Goal: Information Seeking & Learning: Learn about a topic

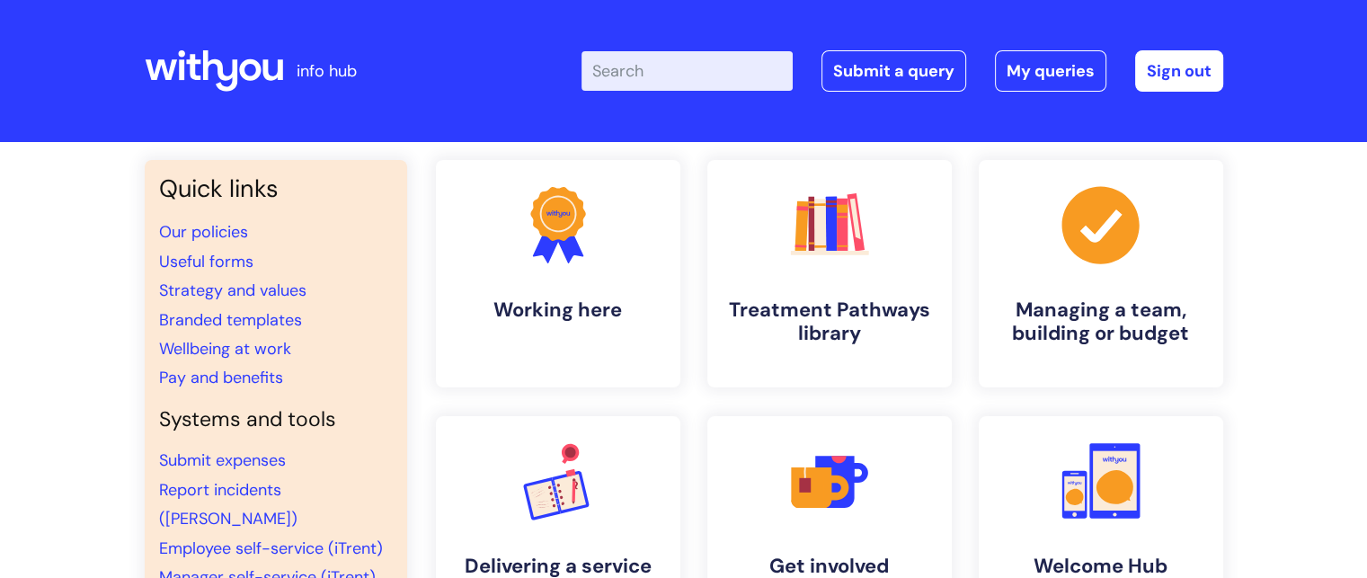
click at [687, 84] on input "Enter your search term here..." at bounding box center [686, 71] width 211 height 40
type input "central"
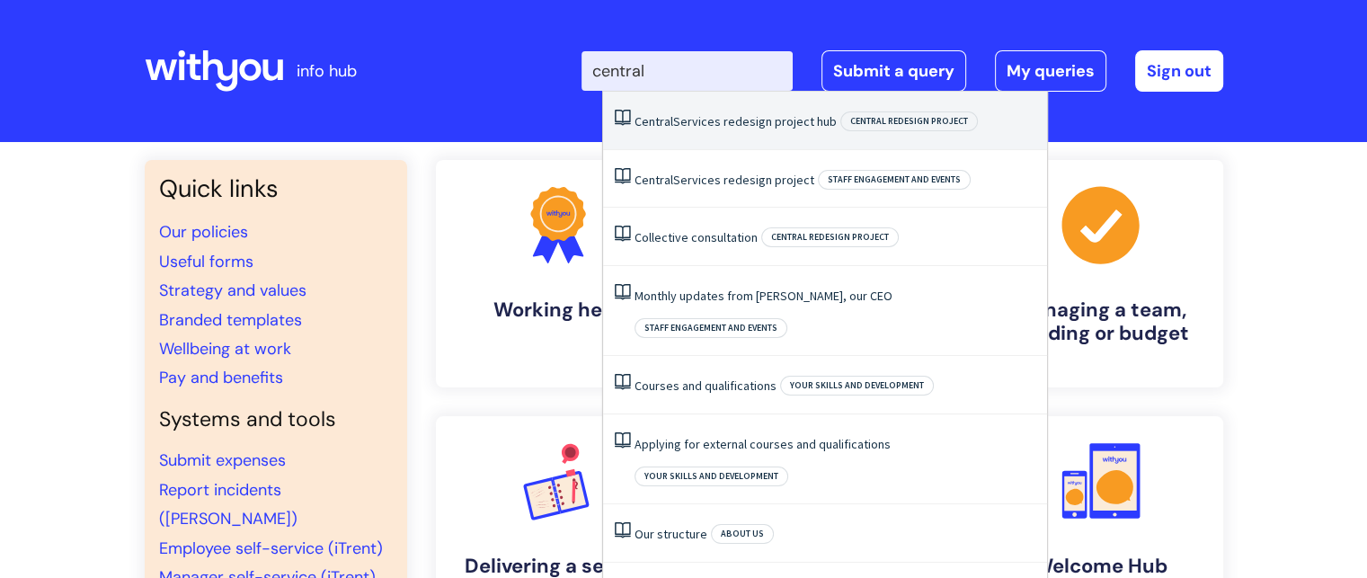
click at [723, 104] on li "Central Services redesign project hub Central redesign project" at bounding box center [825, 121] width 444 height 58
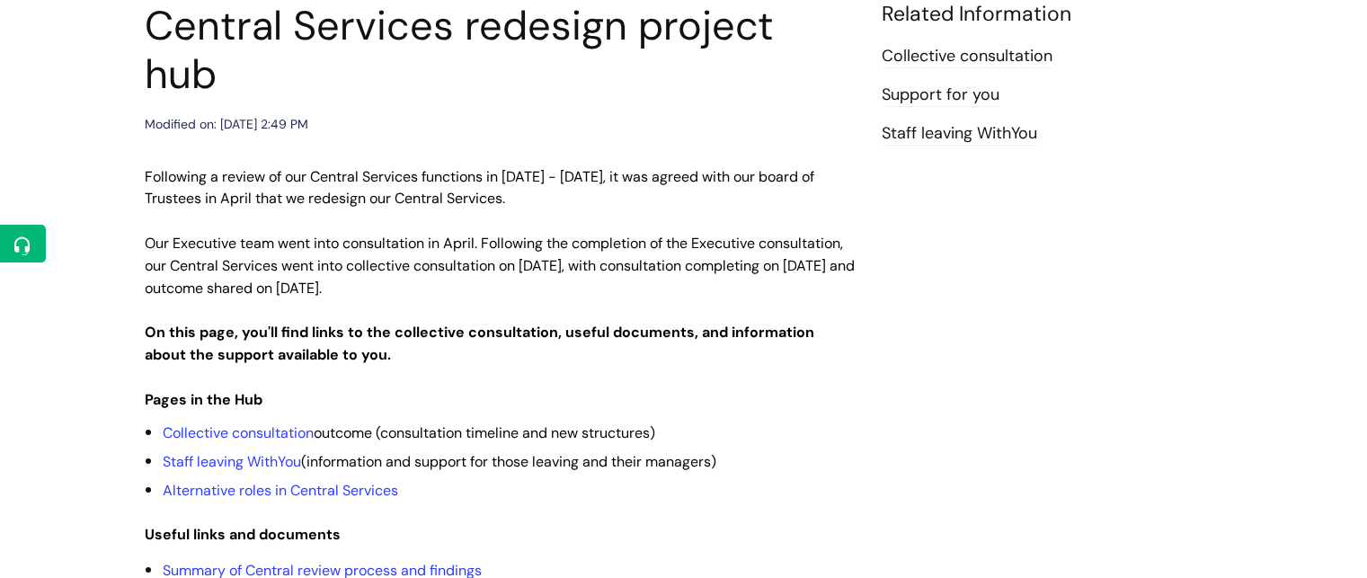
scroll to position [270, 0]
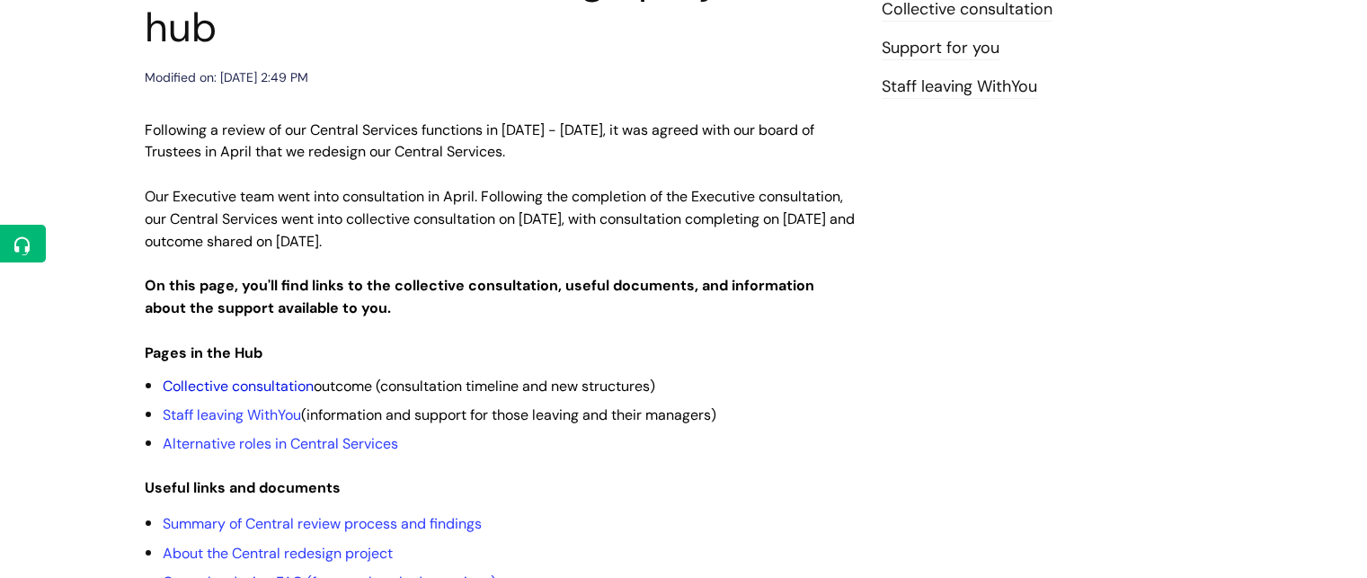
click at [258, 377] on link "Collective consultation" at bounding box center [238, 386] width 151 height 19
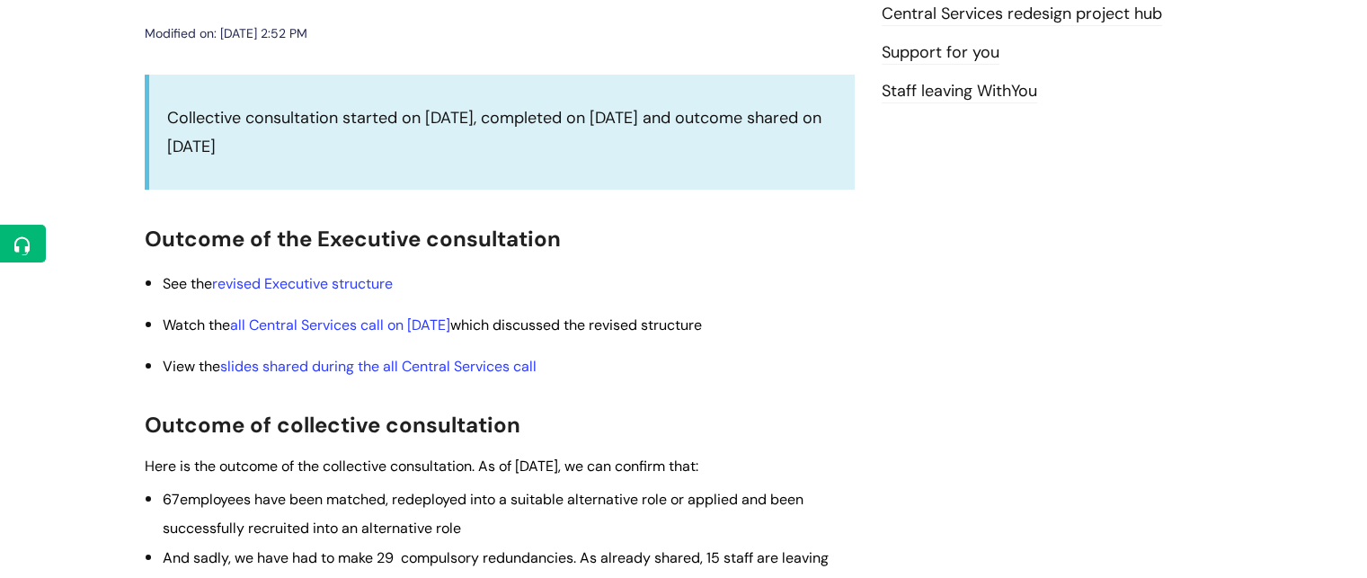
scroll to position [270, 0]
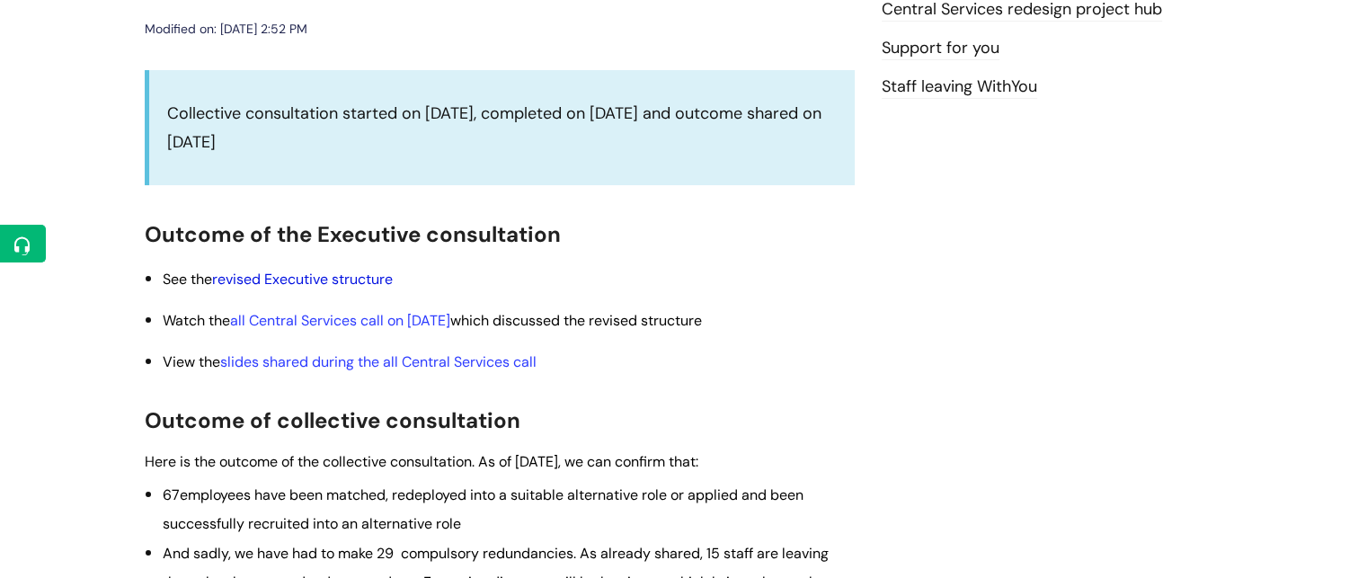
click at [336, 274] on link "revised Executive structure" at bounding box center [302, 279] width 181 height 19
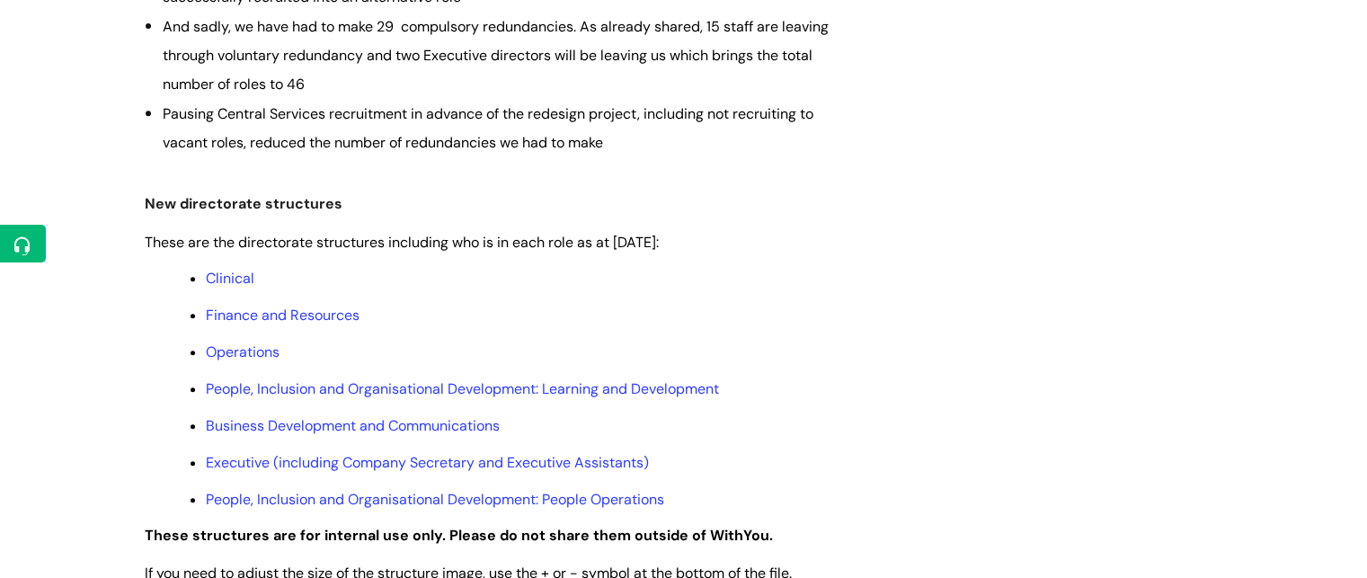
scroll to position [811, 0]
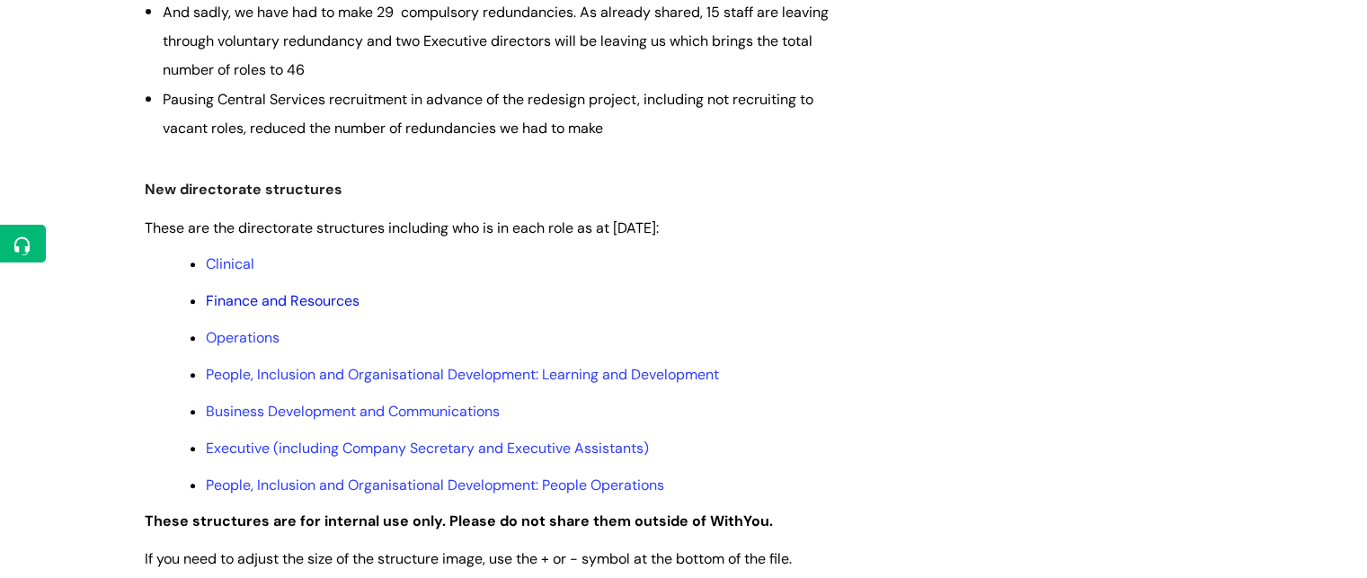
click at [277, 297] on link "Finance and Resources" at bounding box center [283, 300] width 154 height 19
